Goal: Task Accomplishment & Management: Manage account settings

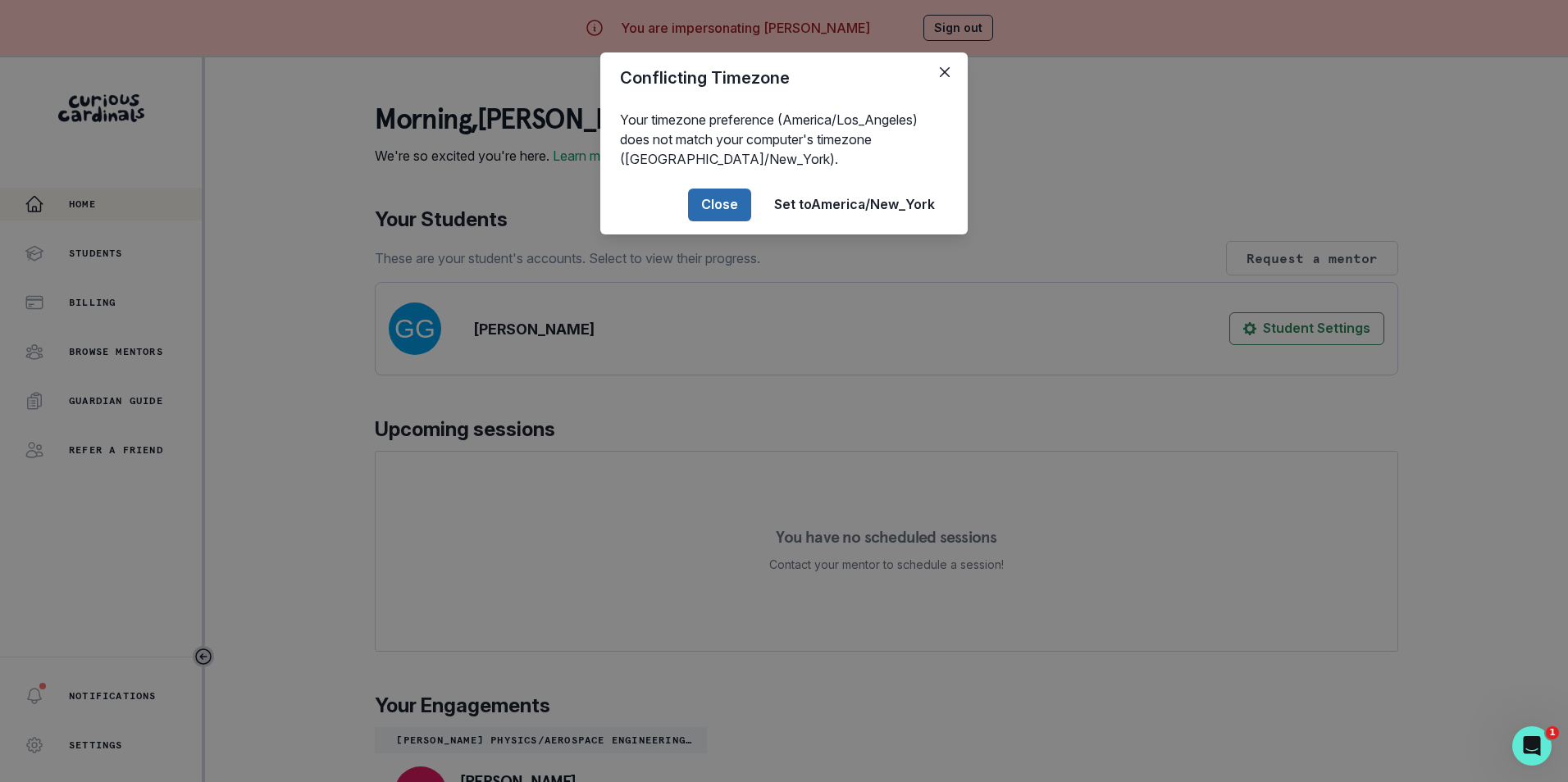
click at [741, 206] on button "Close" at bounding box center [719, 205] width 63 height 33
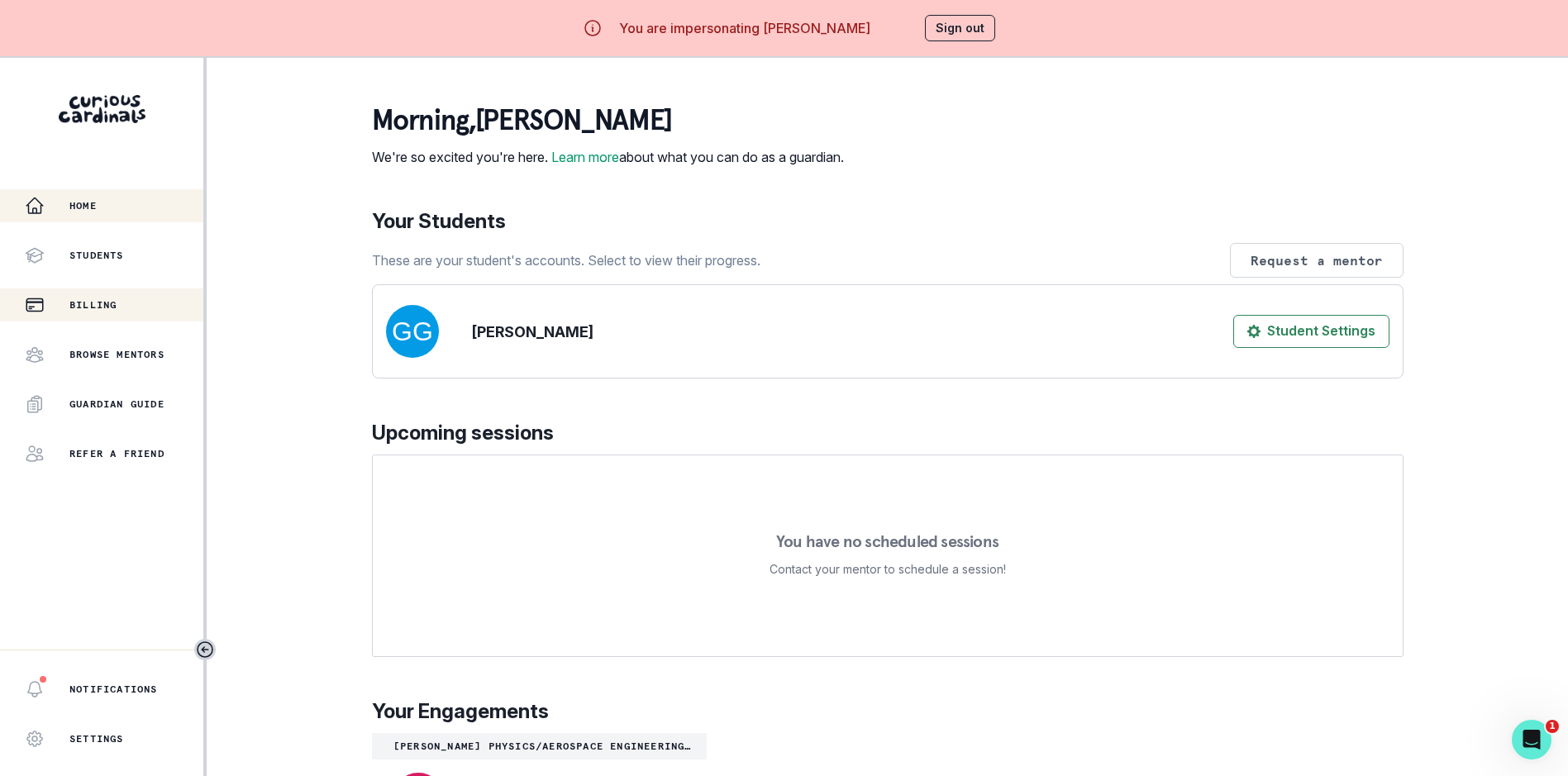
click at [91, 299] on p "Billing" at bounding box center [93, 305] width 47 height 14
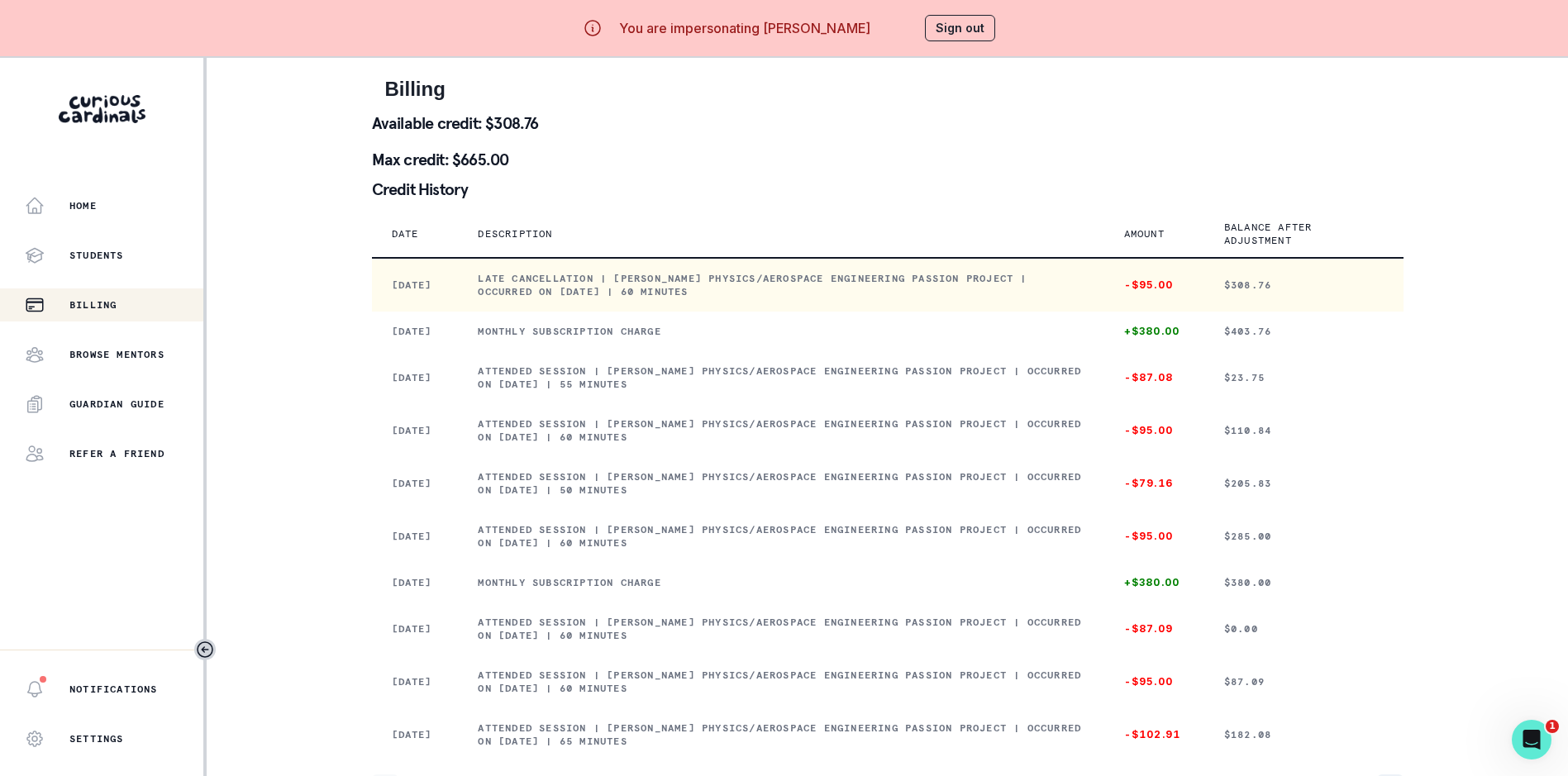
drag, startPoint x: 509, startPoint y: 278, endPoint x: 792, endPoint y: 308, distance: 284.6
click at [792, 308] on td "Late cancellation | [PERSON_NAME] Physics/Aerospace Engineering Passion Project…" at bounding box center [781, 284] width 646 height 53
copy p "Late cancellation | [PERSON_NAME] Physics/Aerospace Engineering Passion Project…"
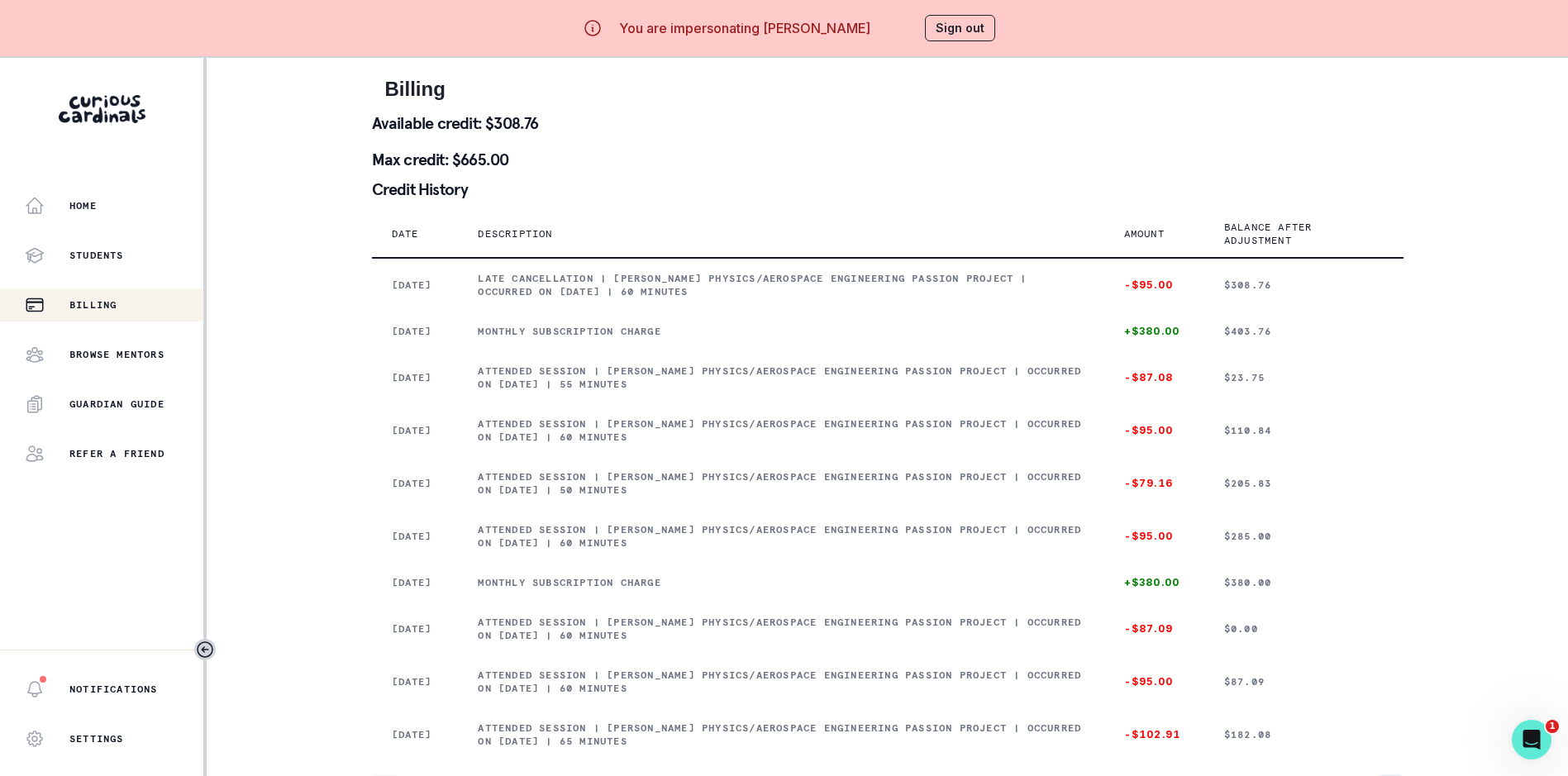
click at [973, 30] on button "Sign out" at bounding box center [960, 28] width 71 height 26
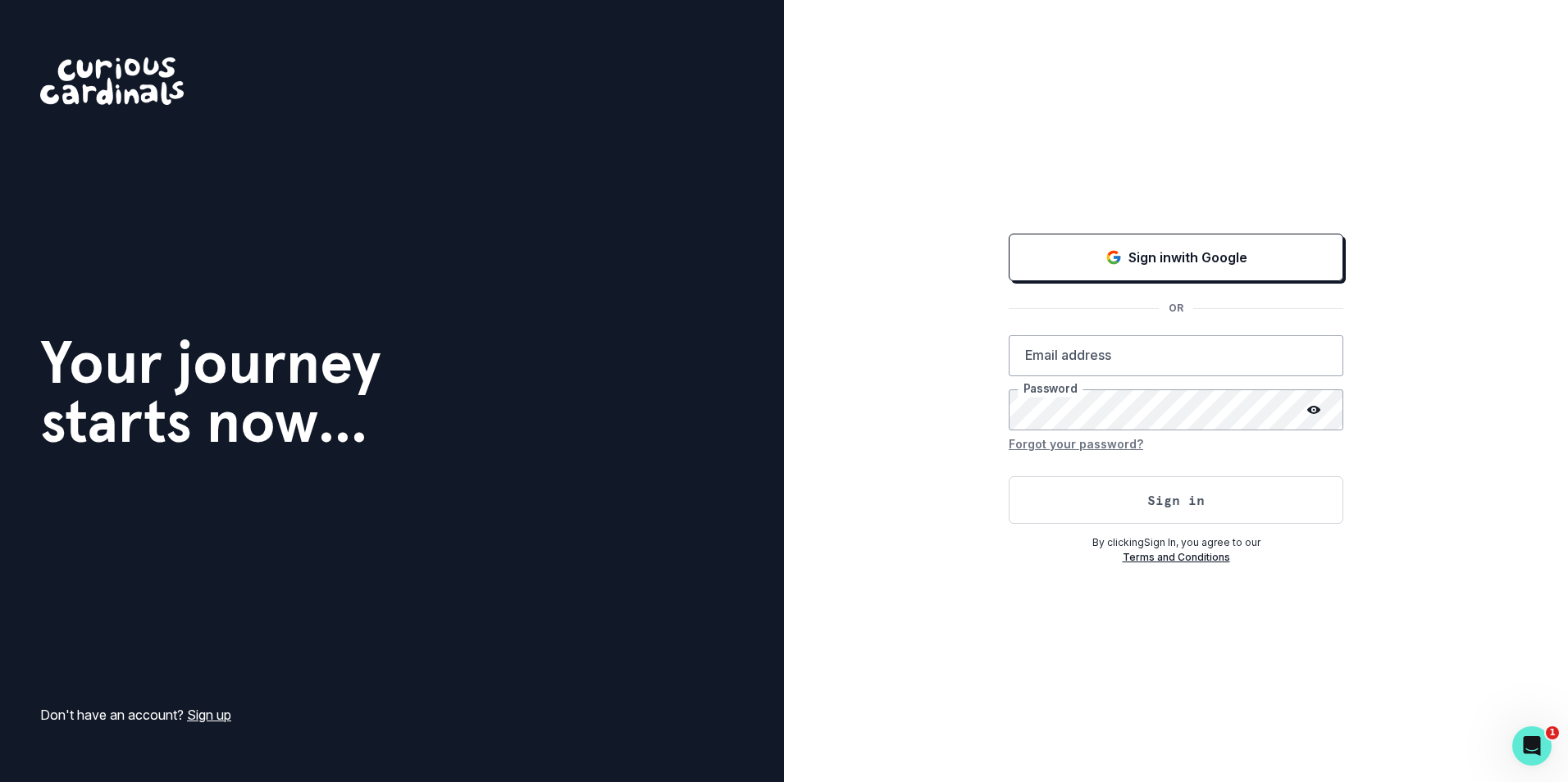
drag, startPoint x: 393, startPoint y: 24, endPoint x: 651, endPoint y: 73, distance: 262.6
click at [395, 24] on div "Your journey starts now... Don't have an account? Sign up" at bounding box center [392, 391] width 784 height 782
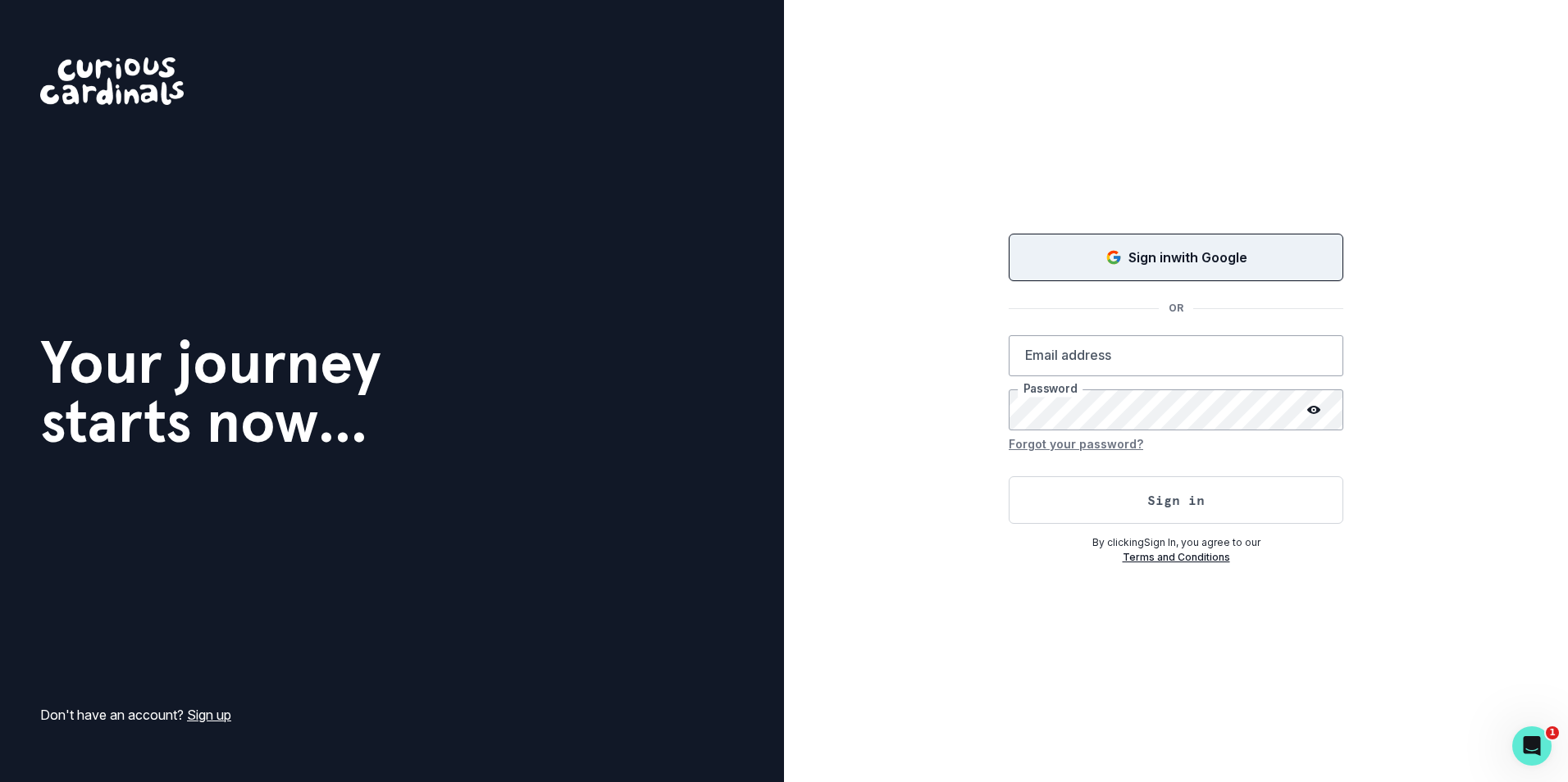
click at [1175, 271] on button "Sign in with Google" at bounding box center [1175, 257] width 334 height 47
